Goal: Task Accomplishment & Management: Use online tool/utility

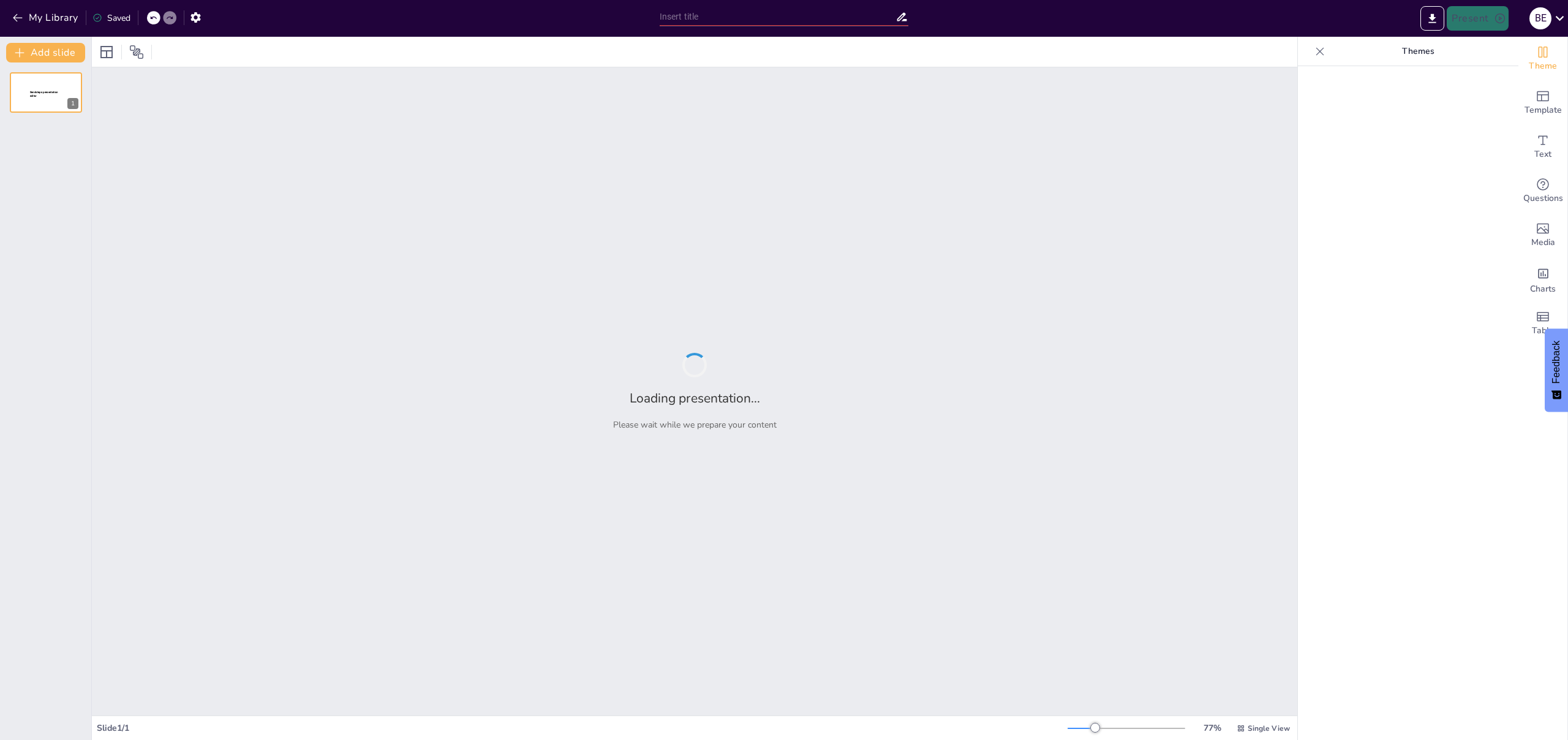
type input "Imported Casco Histórico [PERSON_NAME] (1).pptx"
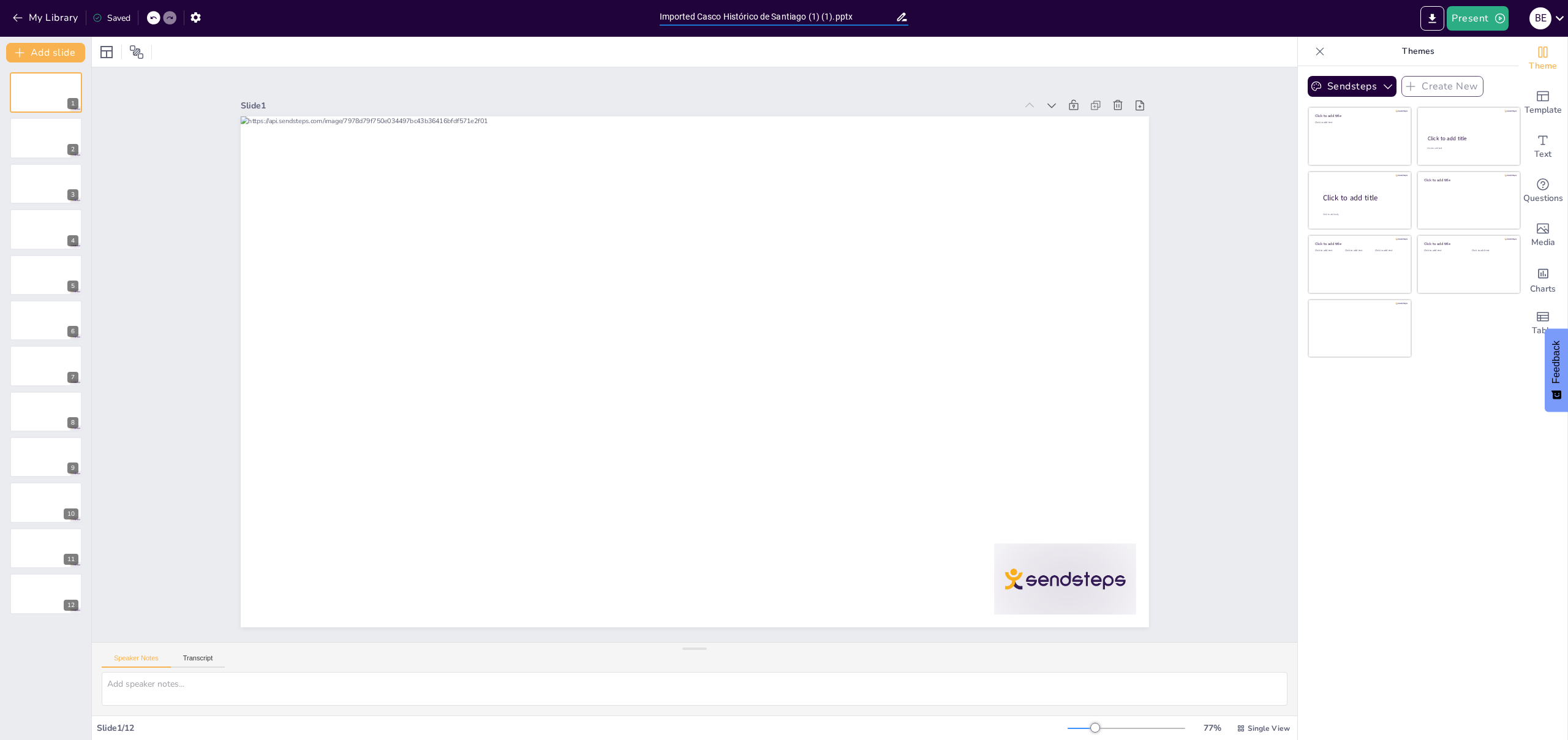
click at [831, 18] on input "Imported Casco Histórico de Santiago (1) (1).pptx" at bounding box center [778, 16] width 237 height 18
type input "Imported Casco Histórico de Santiago.pptx"
click at [20, 18] on icon "button" at bounding box center [17, 18] width 10 height 8
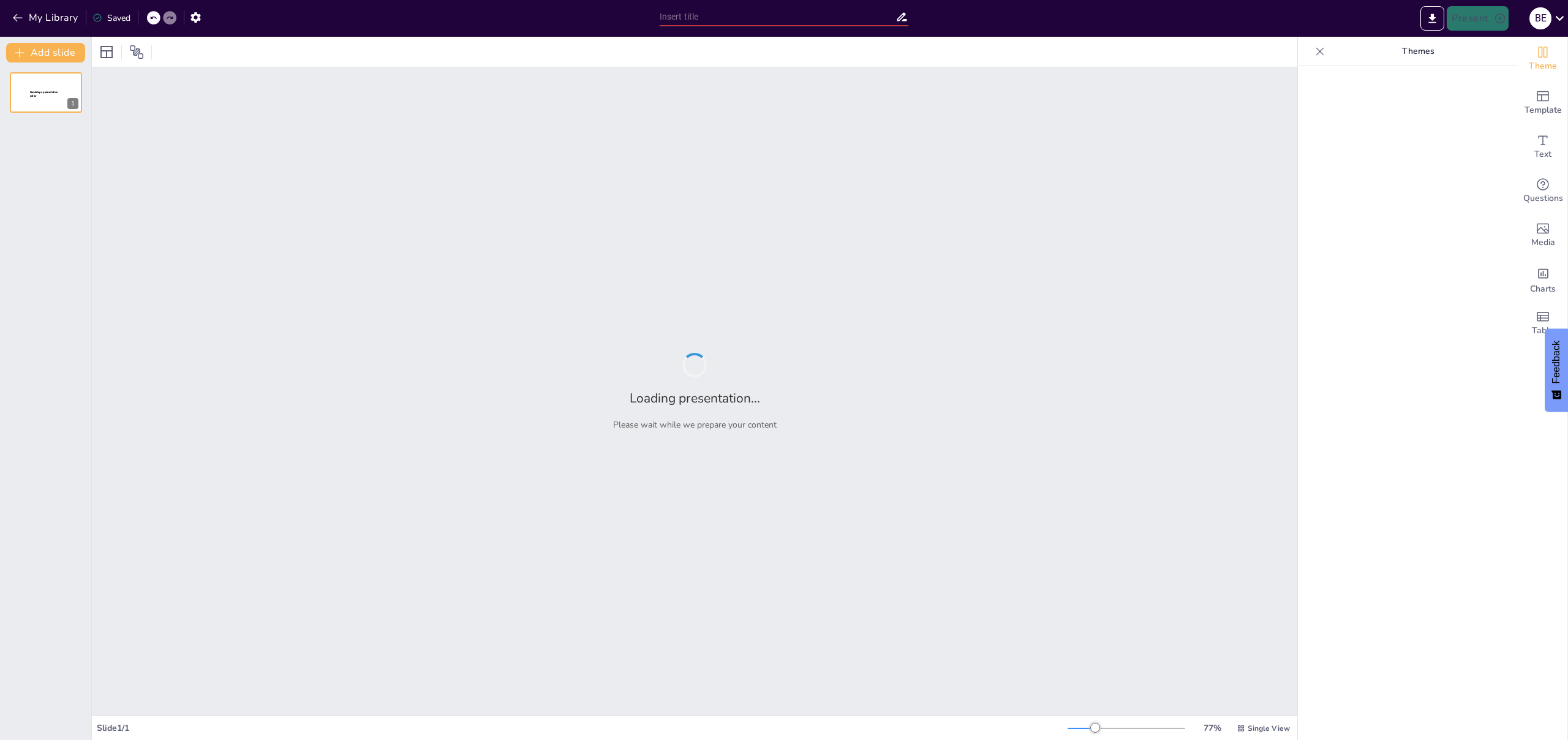
type input "El Casco Histórico de Santiago: Un Viaje a Través del Tiempo"
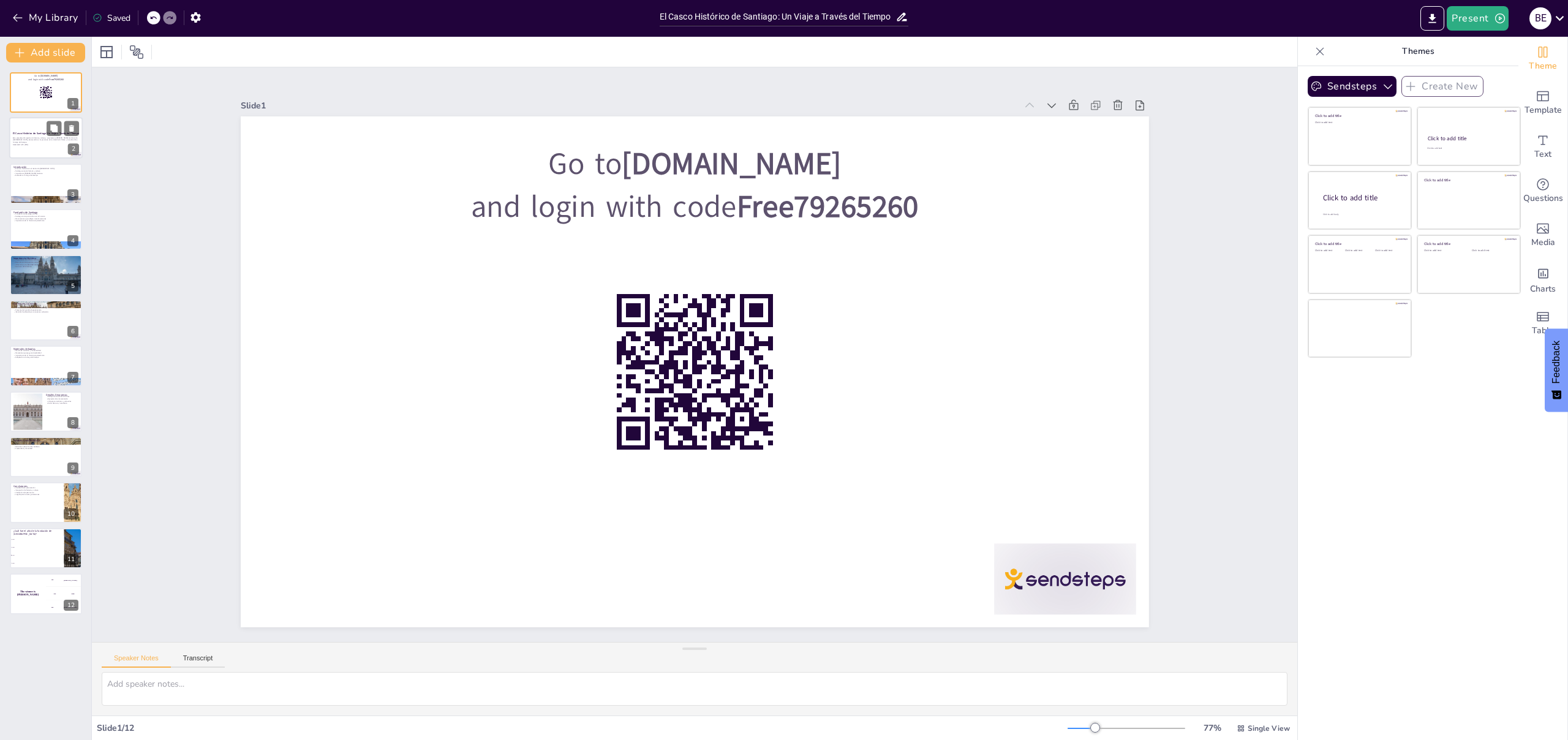
click at [30, 143] on p "Esta presentación explora la historia, cultura y arquitectura del Casco Históri…" at bounding box center [45, 139] width 66 height 7
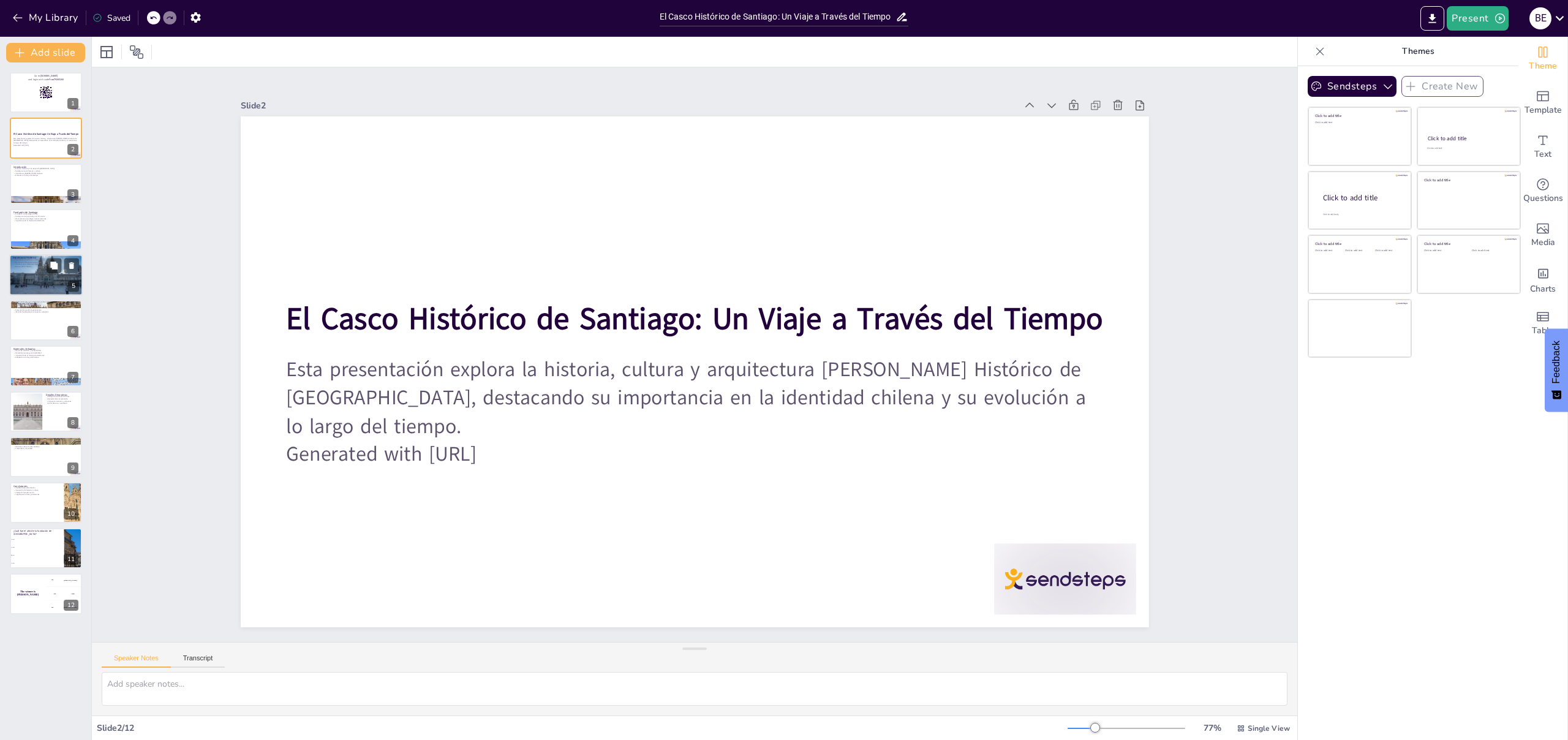
checkbox input "true"
click at [61, 273] on div at bounding box center [46, 275] width 73 height 49
type textarea "La preservación de edificios emblemáticos es crucial para mantener viva la memo…"
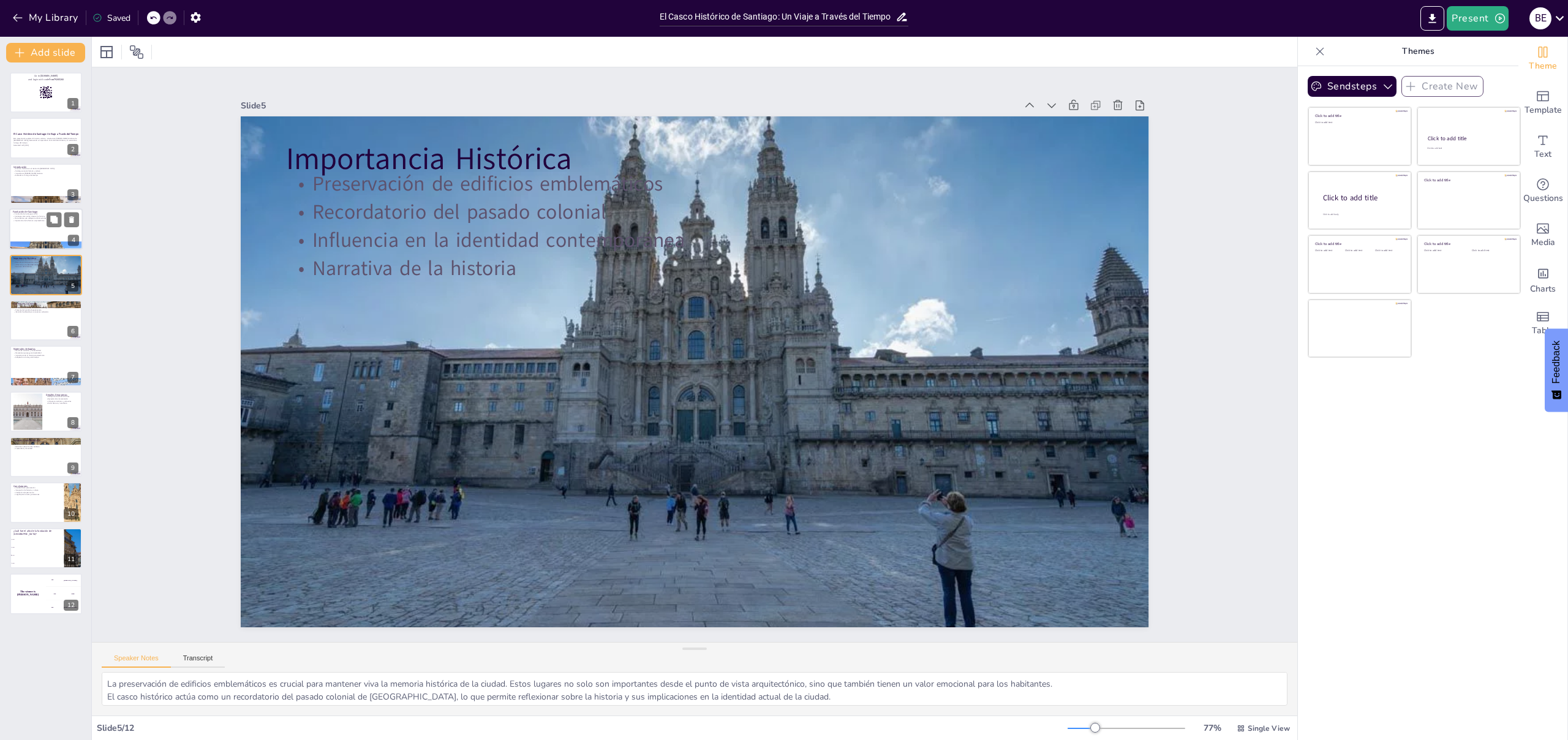
checkbox input "true"
click at [35, 223] on div at bounding box center [46, 229] width 73 height 42
type textarea "La fundación de Santiago es un evento crucial que marcó el comienzo de la ciuda…"
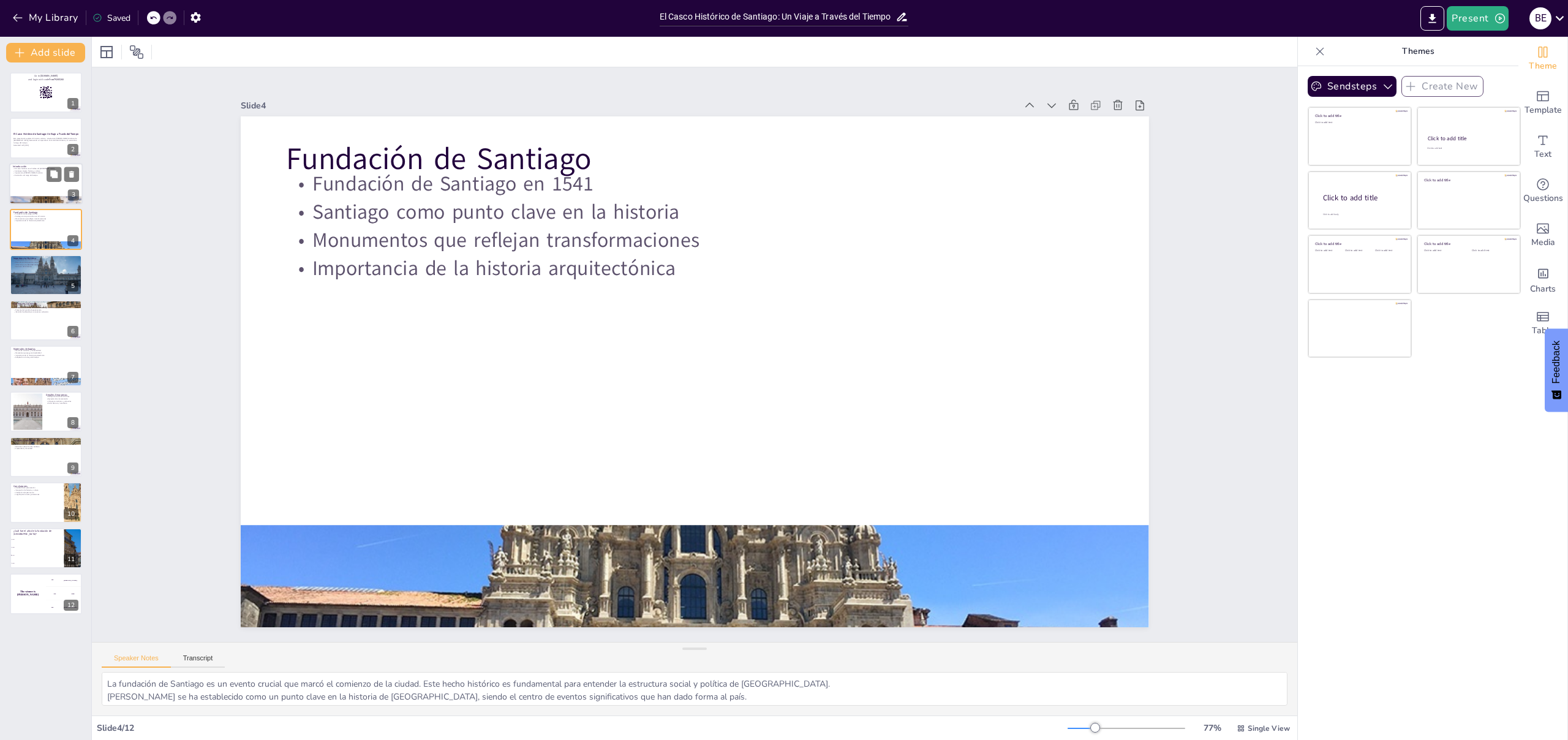
checkbox input "true"
click at [19, 189] on div at bounding box center [46, 184] width 73 height 42
type textarea "El casco histórico es fundamental para entender la ciudad. Es el lugar donde se…"
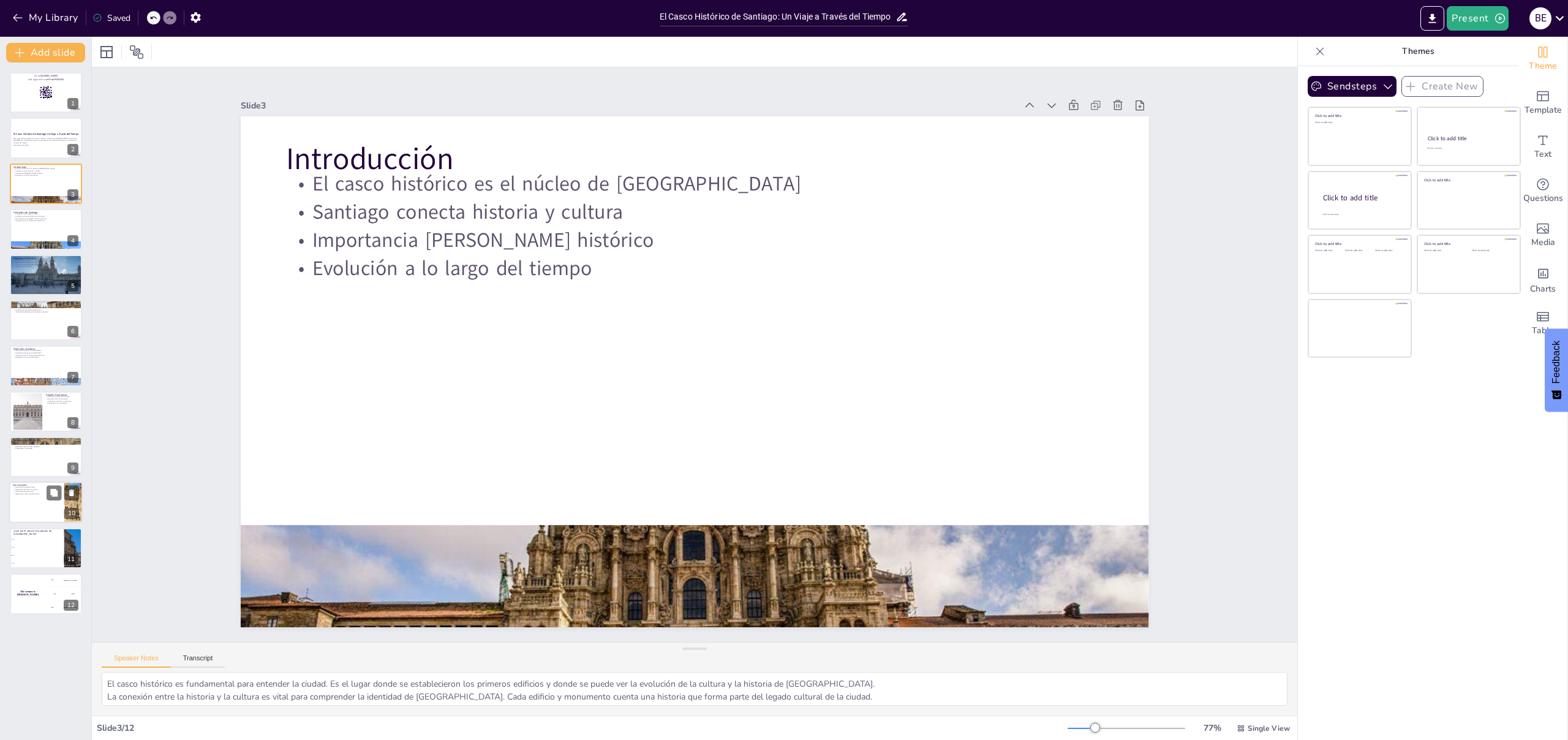
checkbox input "true"
click at [33, 504] on div at bounding box center [46, 503] width 73 height 42
type textarea "La preservación del casco histórico es vital para mantener la memoria colectiva…"
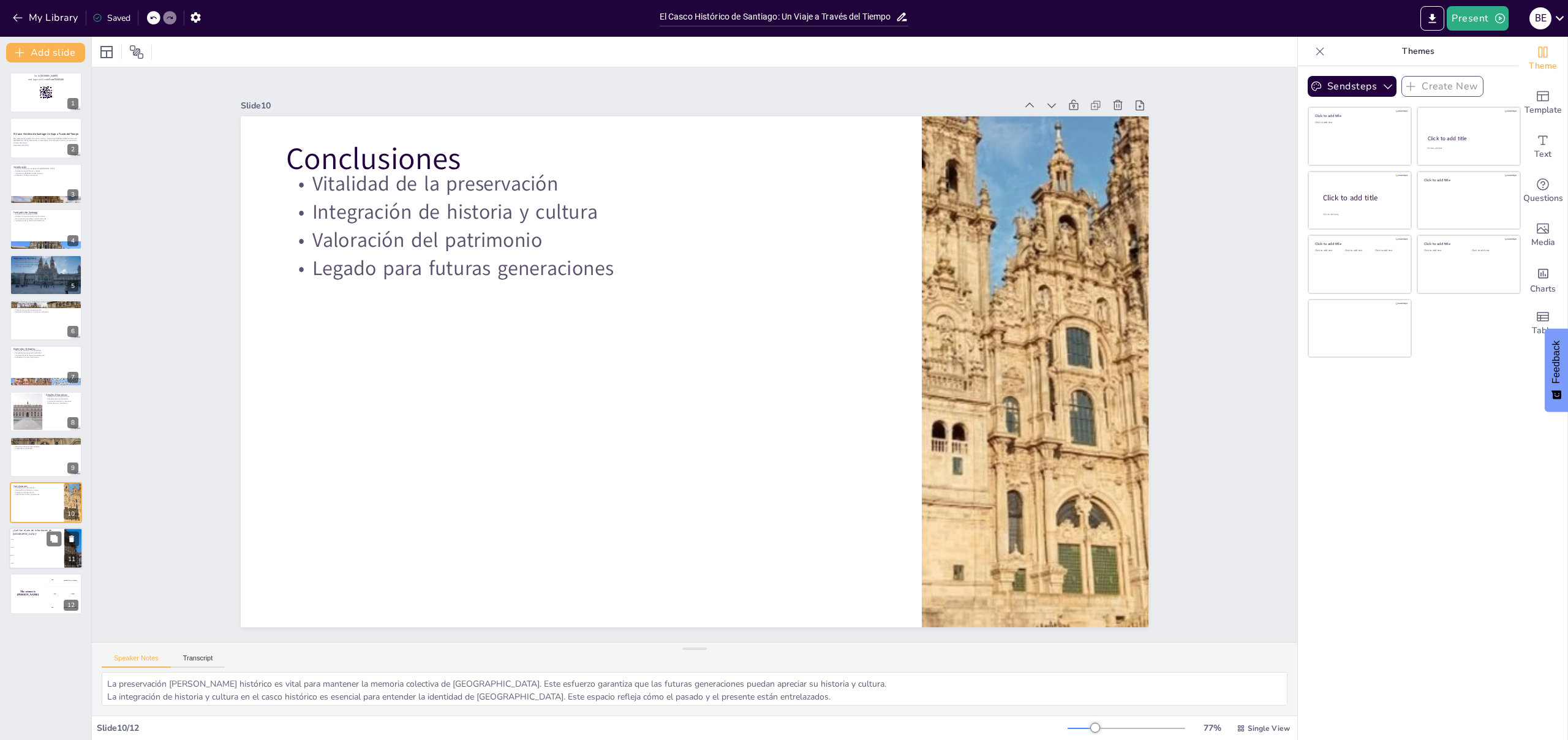
checkbox input "true"
click at [46, 562] on span "1550" at bounding box center [37, 563] width 52 height 2
type textarea "La respuesta correcta es 1541, el año en que Santiago fue fundada por Pedro de …"
checkbox input "true"
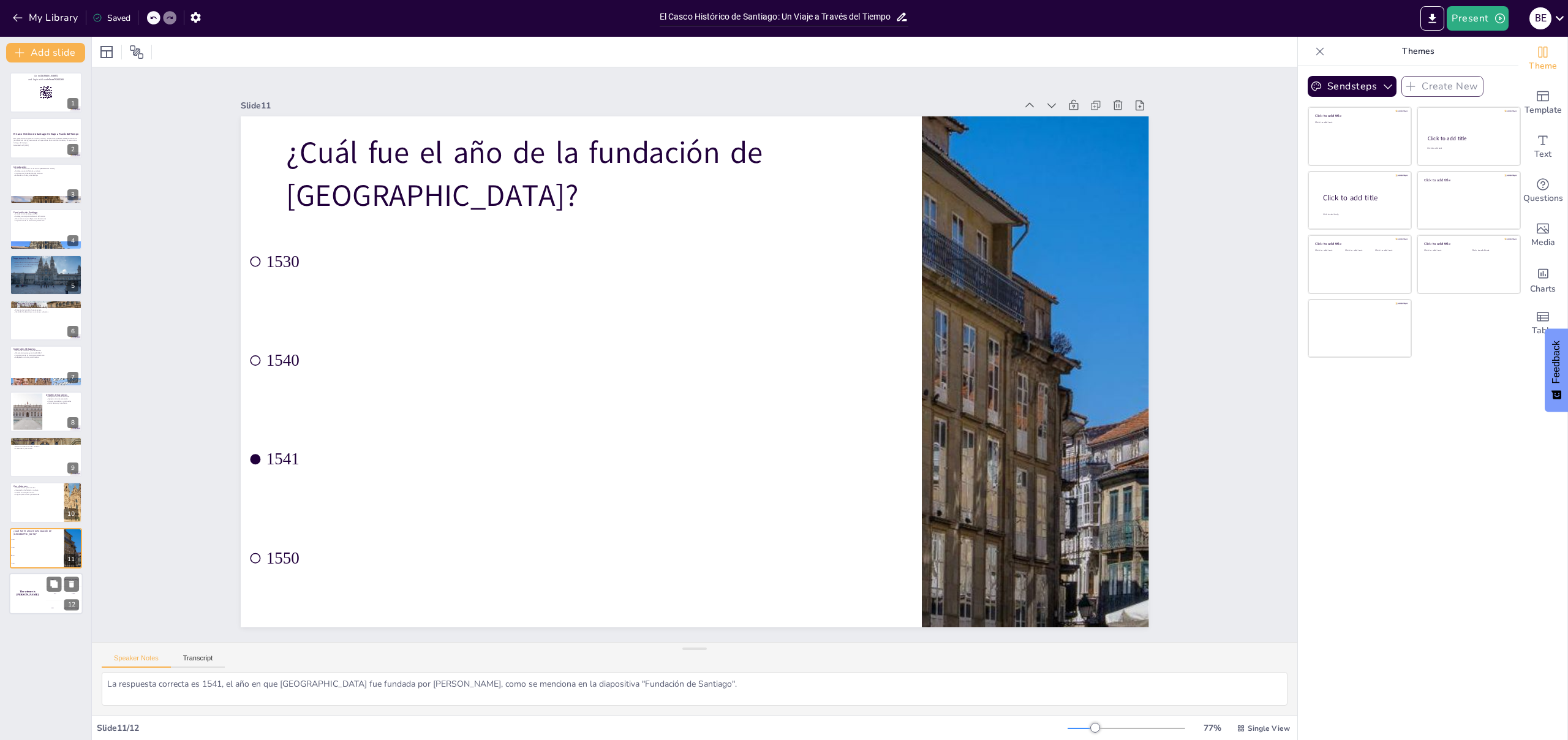
checkbox input "true"
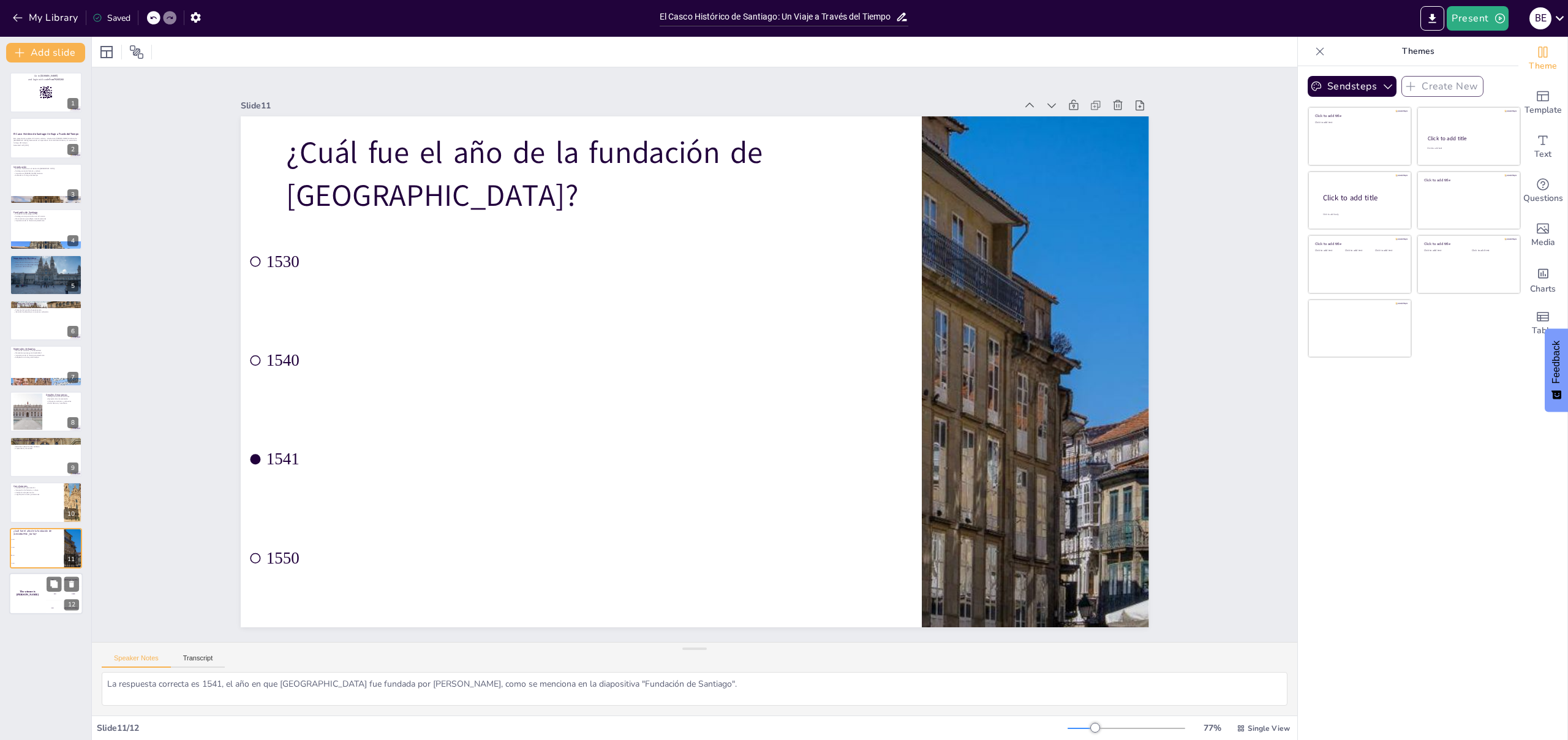
checkbox input "true"
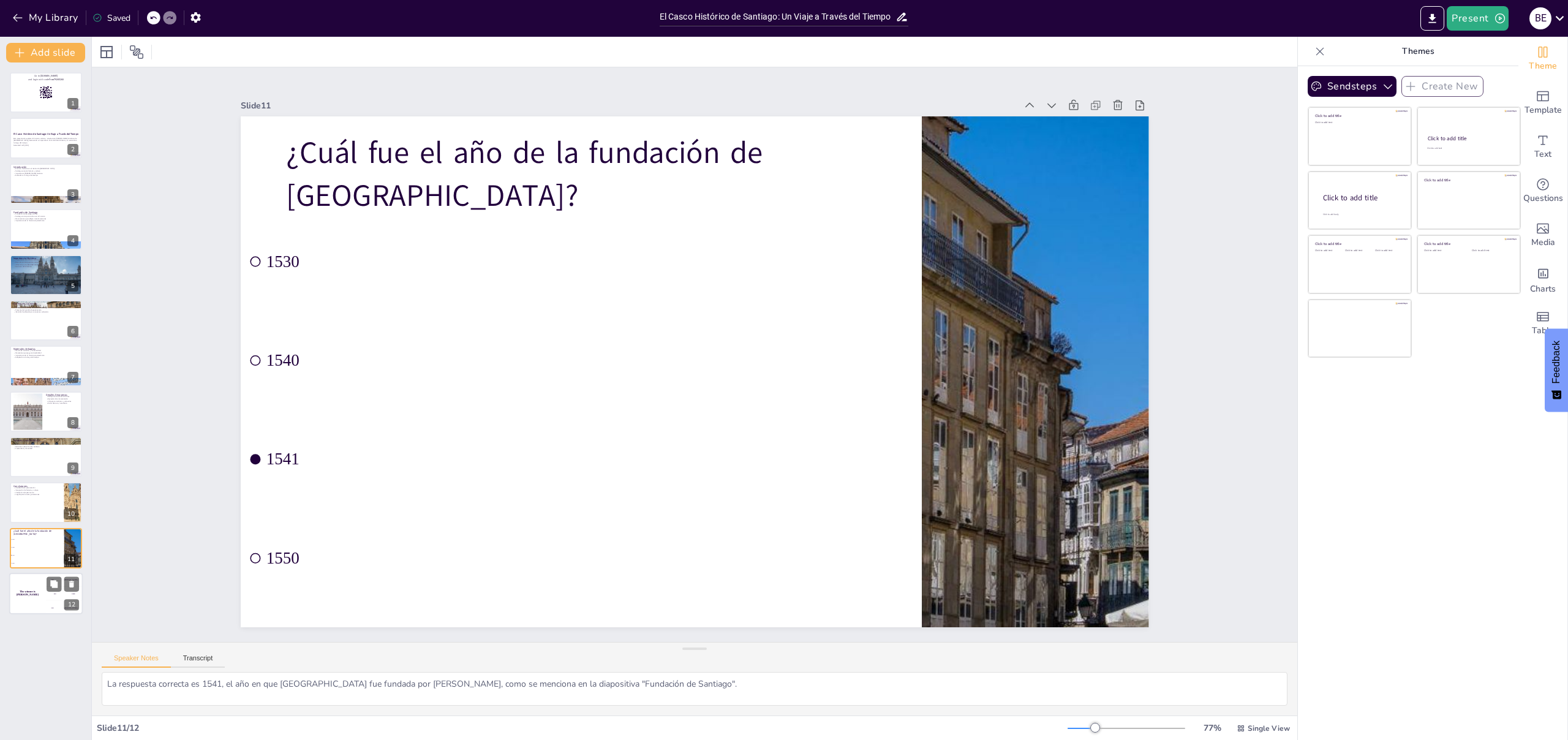
click at [47, 597] on div "200 Jaap" at bounding box center [64, 594] width 37 height 13
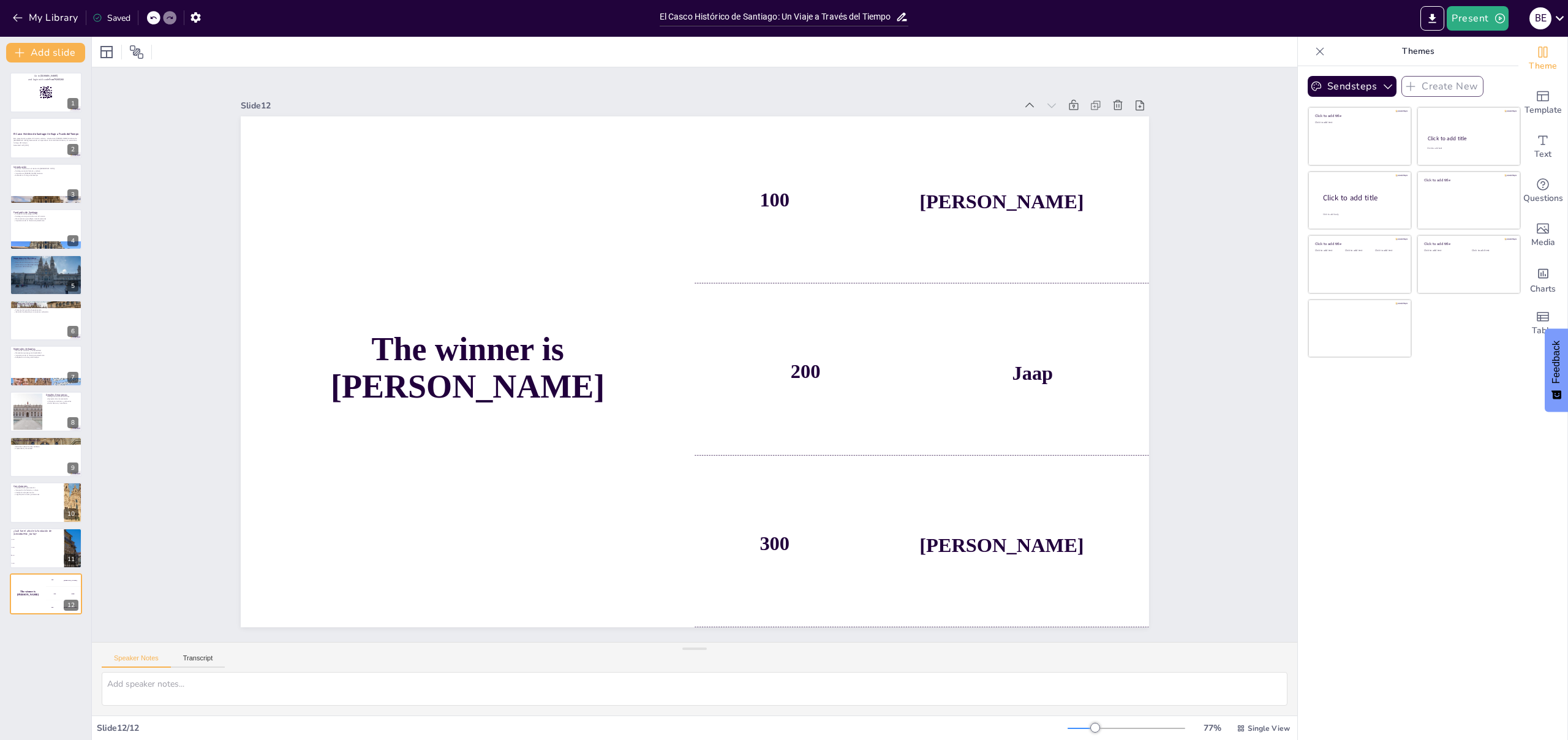
checkbox input "true"
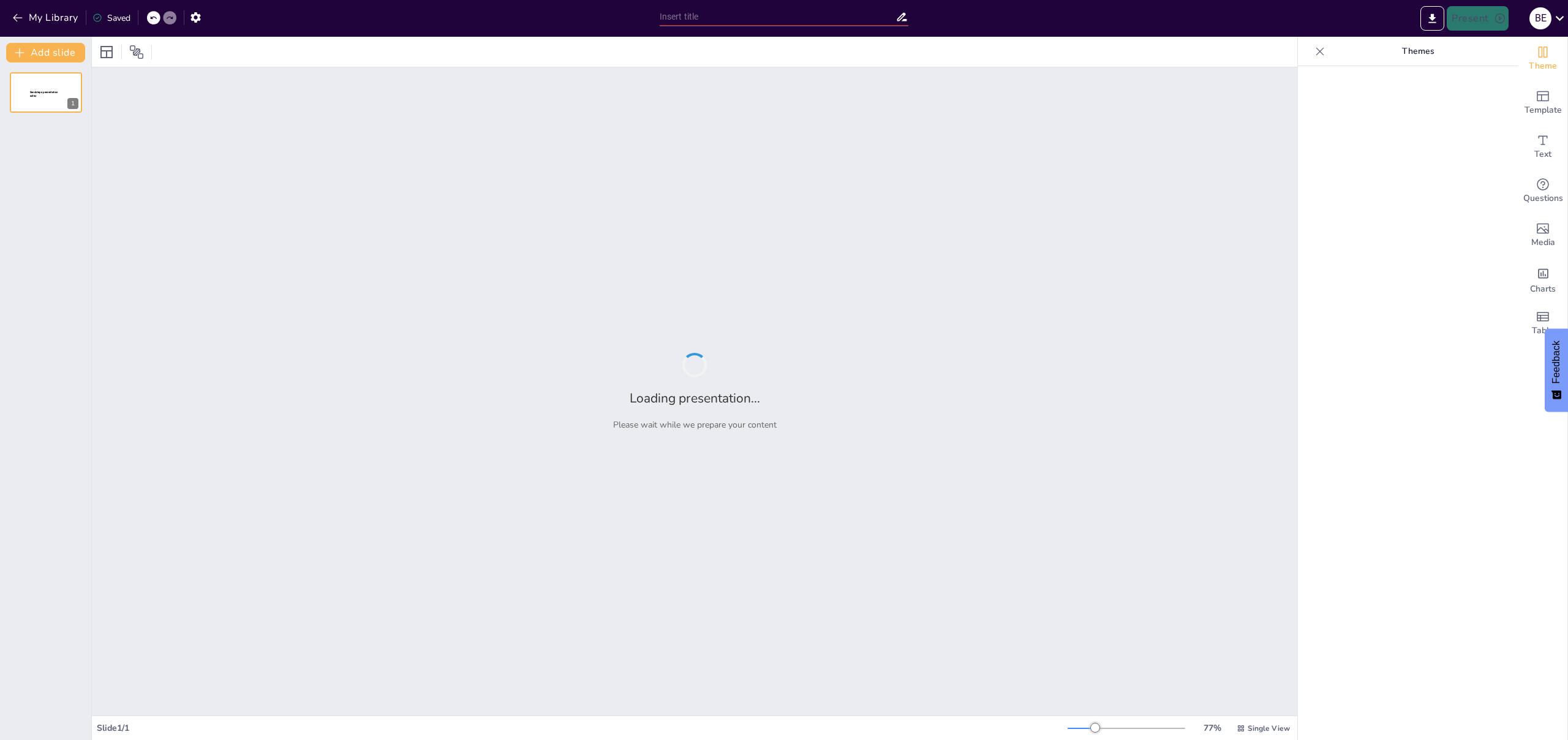
type input "Imported Casco Histórico [PERSON_NAME].pptx"
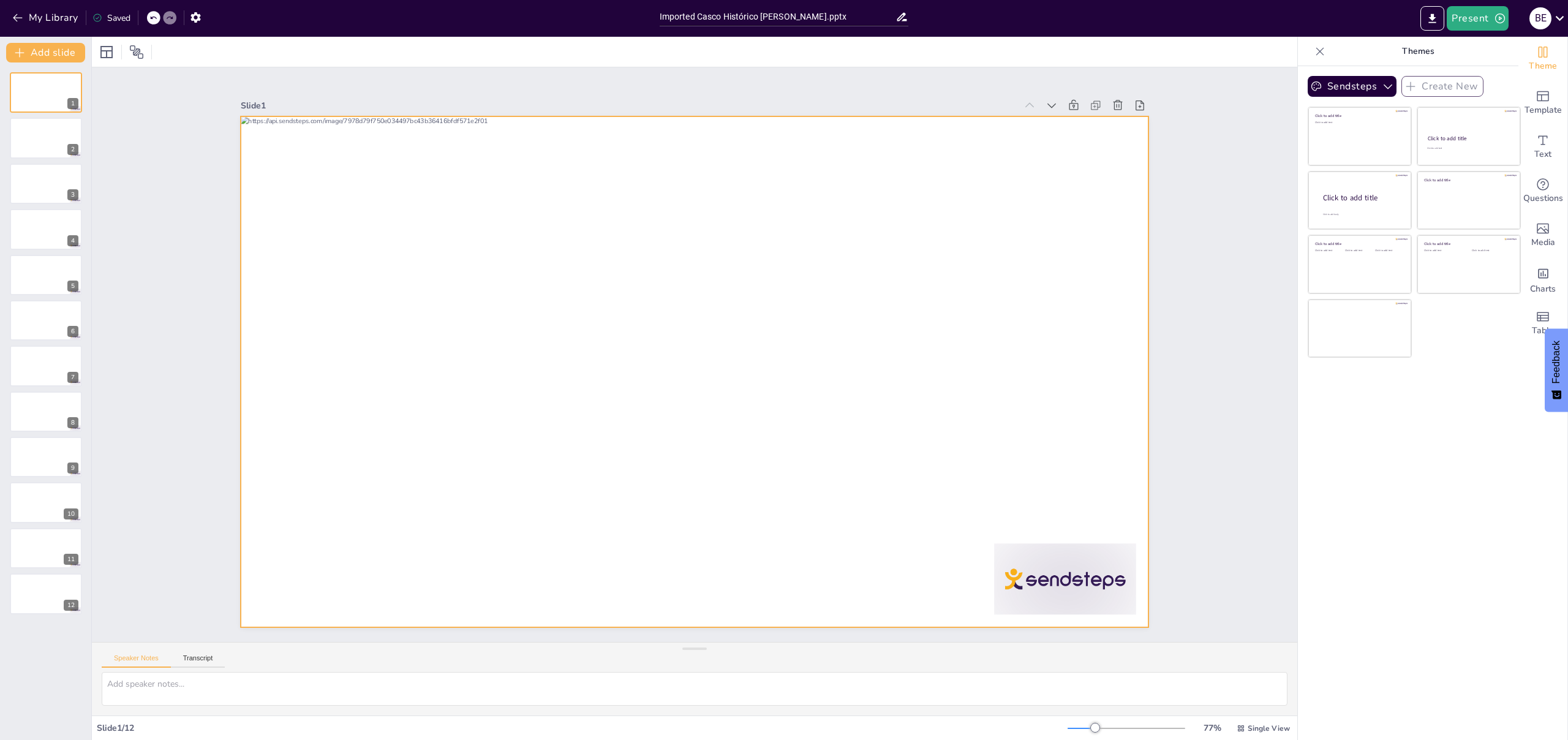
click at [415, 341] on div at bounding box center [679, 346] width 896 height 1043
click at [436, 312] on div at bounding box center [681, 367] width 988 height 1018
click at [393, 220] on div at bounding box center [706, 342] width 1017 height 988
click at [33, 144] on div at bounding box center [46, 138] width 73 height 42
click at [55, 416] on div at bounding box center [46, 412] width 73 height 42
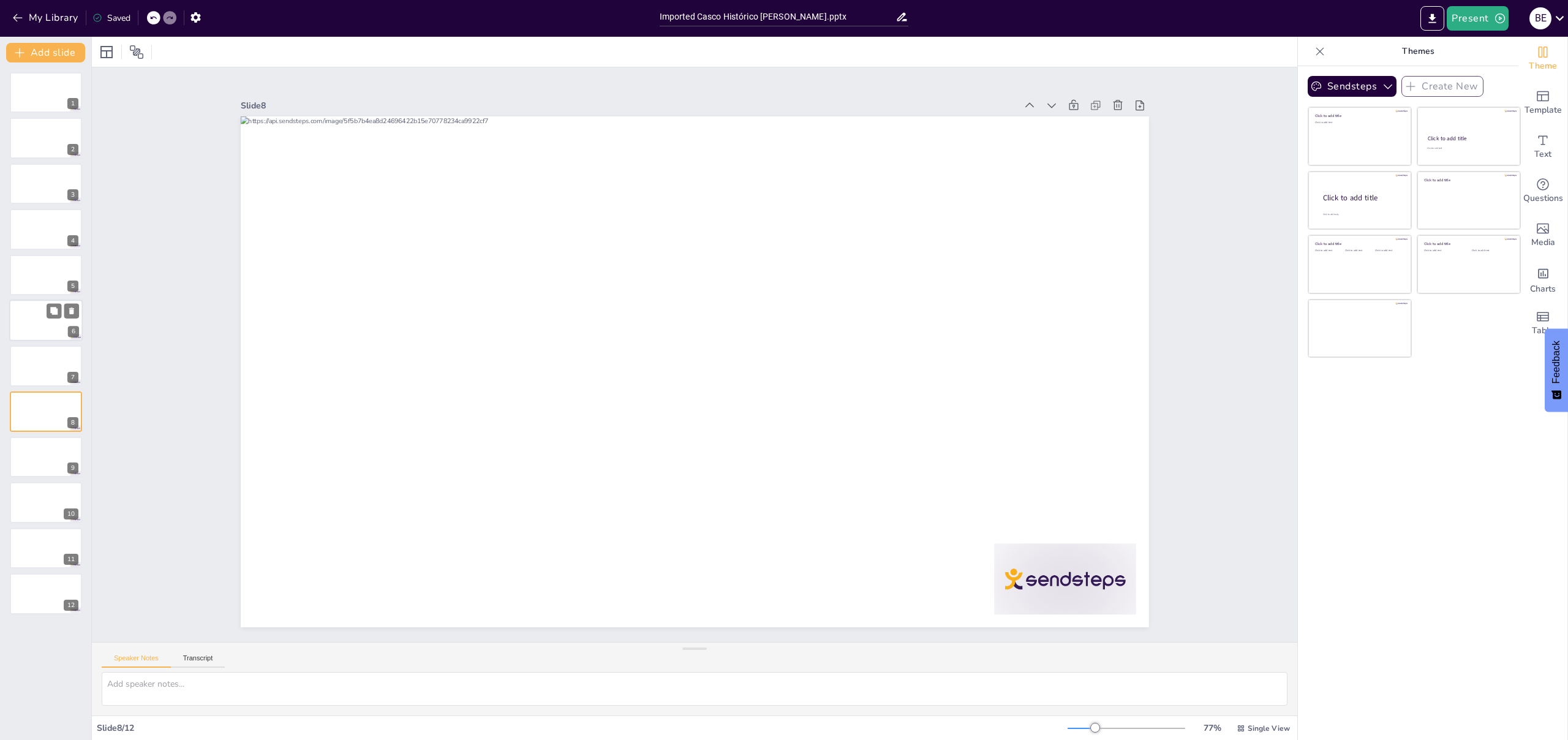
click at [20, 326] on div at bounding box center [46, 321] width 73 height 42
click at [1536, 239] on span "Media" at bounding box center [1543, 243] width 24 height 13
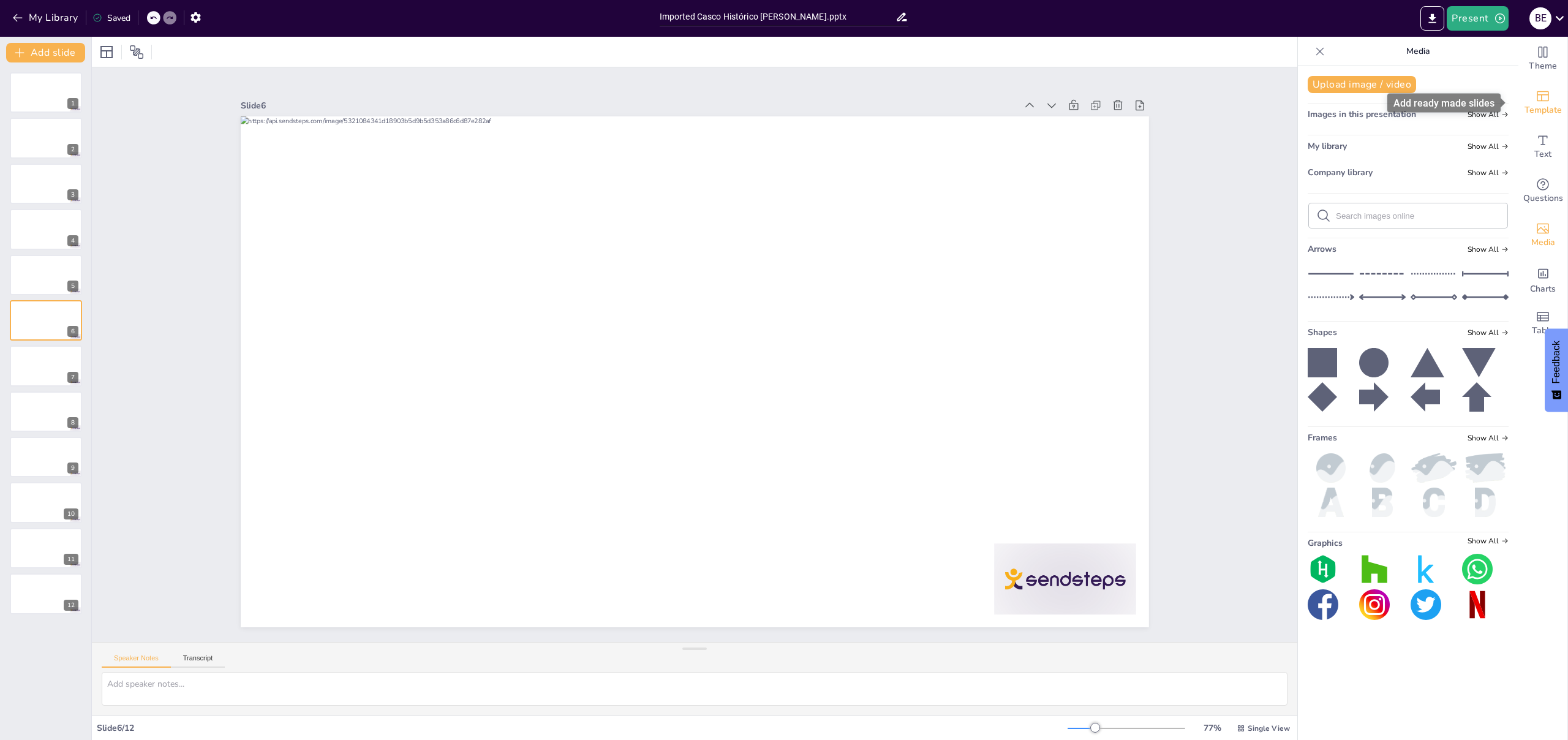
click at [1548, 116] on span "Template" at bounding box center [1543, 110] width 37 height 13
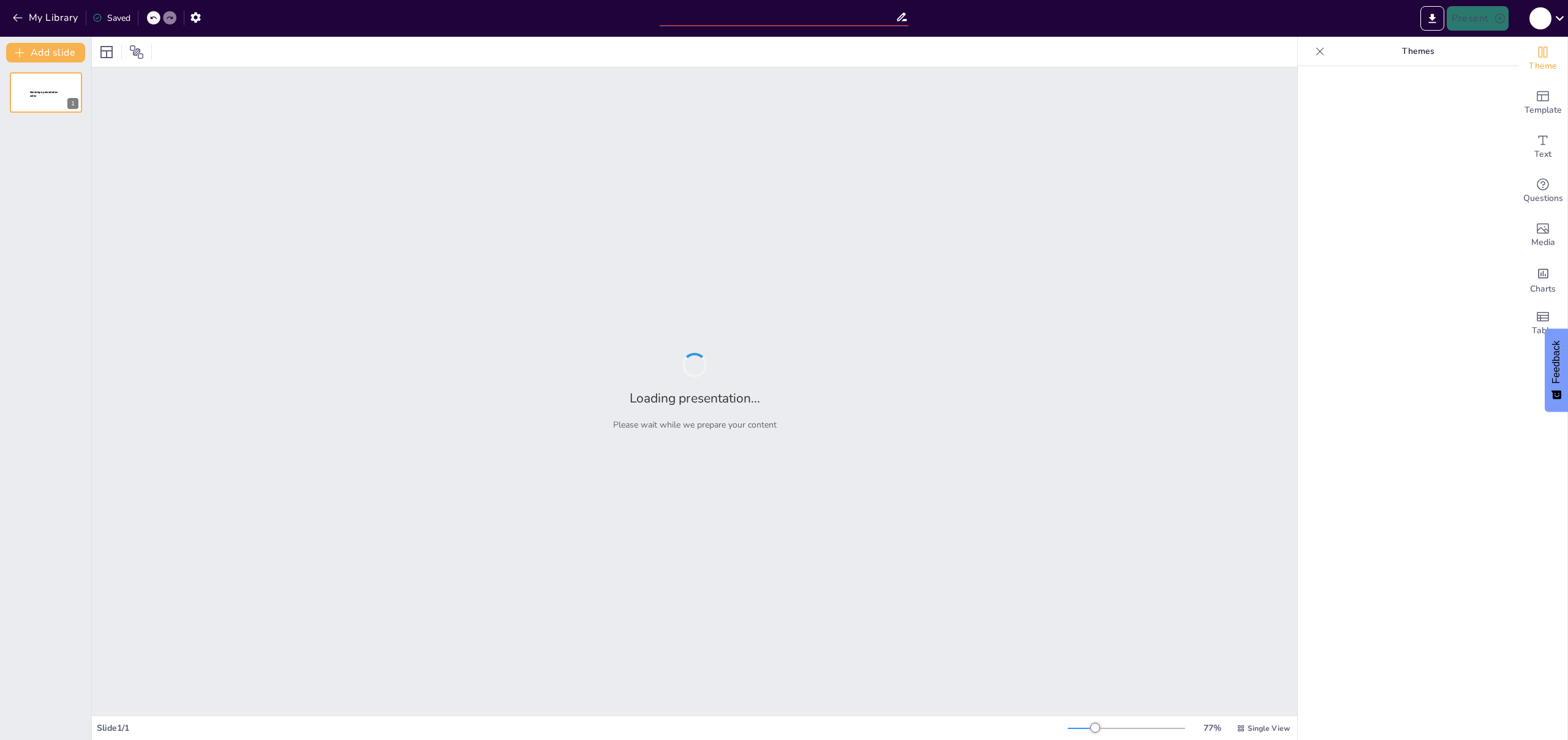
type input "Explorando el Casco Histórico de [GEOGRAPHIC_DATA]: Un Viaje a Través de la His…"
